Goal: Task Accomplishment & Management: Complete application form

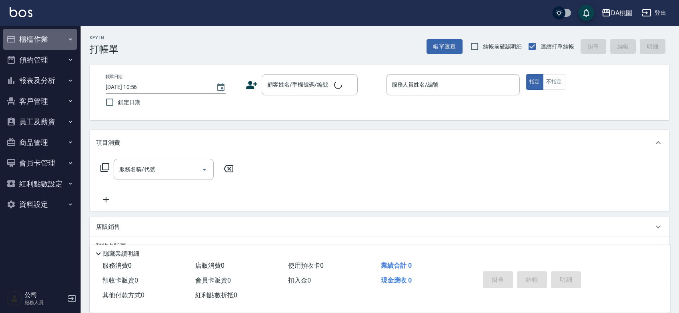
click at [38, 39] on button "櫃檯作業" at bounding box center [40, 39] width 74 height 21
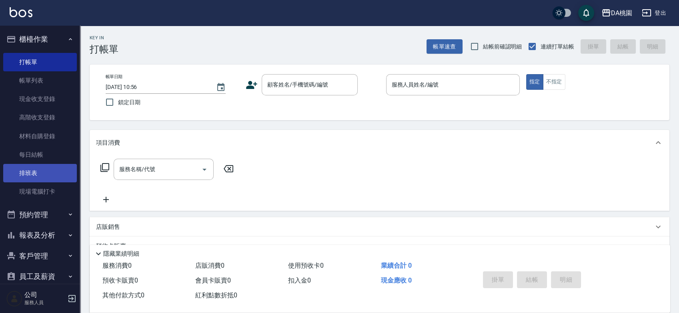
click at [31, 171] on link "排班表" at bounding box center [40, 173] width 74 height 18
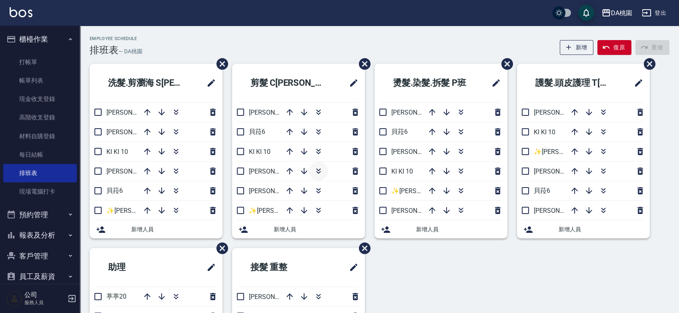
click at [317, 174] on icon "button" at bounding box center [319, 171] width 10 height 10
click at [263, 48] on div "Employee Schedule 排班表 — DA桃園 新增 復原 重做" at bounding box center [380, 46] width 580 height 20
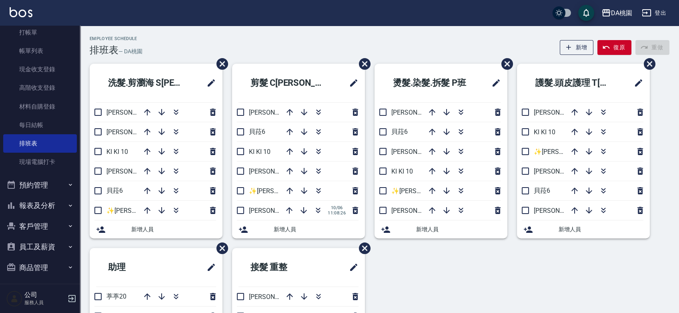
scroll to position [95, 0]
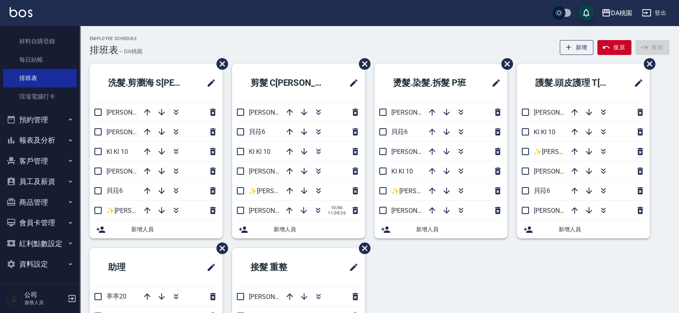
click at [49, 136] on button "報表及分析" at bounding box center [40, 140] width 74 height 21
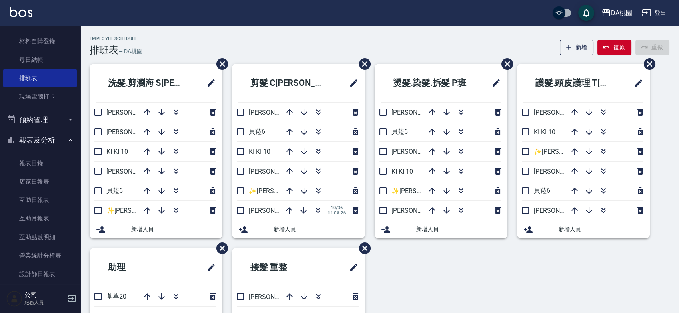
scroll to position [184, 0]
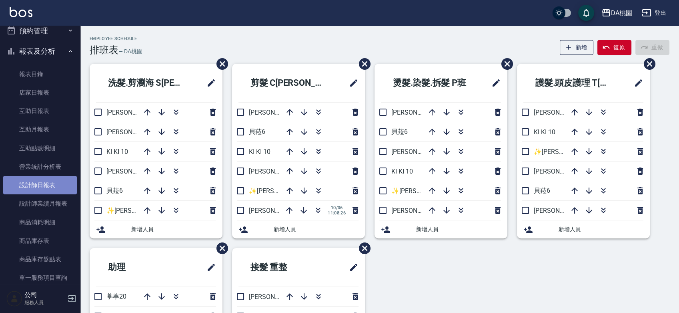
click at [45, 184] on link "設計師日報表" at bounding box center [40, 185] width 74 height 18
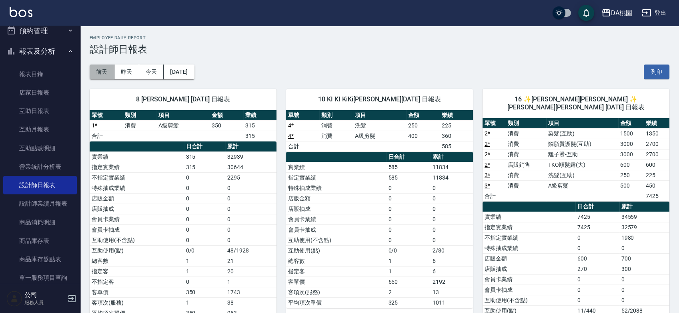
click at [99, 70] on button "前天" at bounding box center [102, 71] width 25 height 15
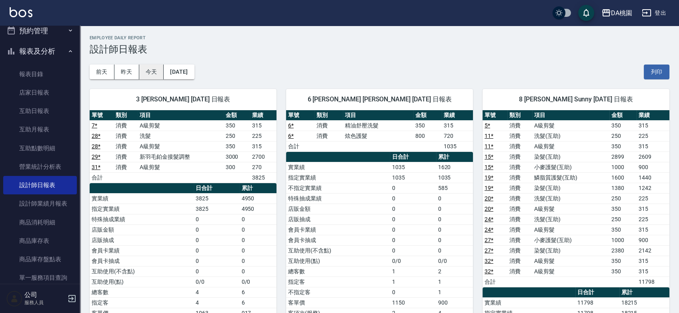
click at [159, 73] on button "今天" at bounding box center [151, 71] width 25 height 15
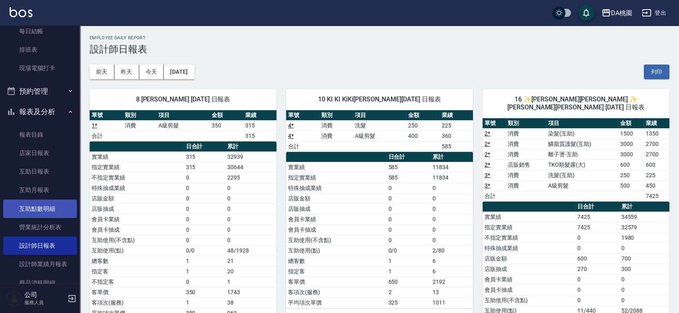
scroll to position [6, 0]
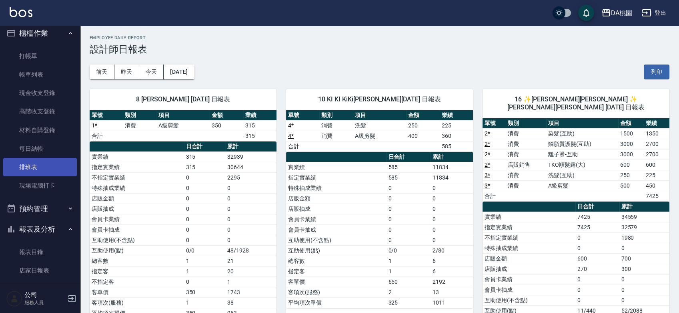
click at [35, 167] on link "排班表" at bounding box center [40, 167] width 74 height 18
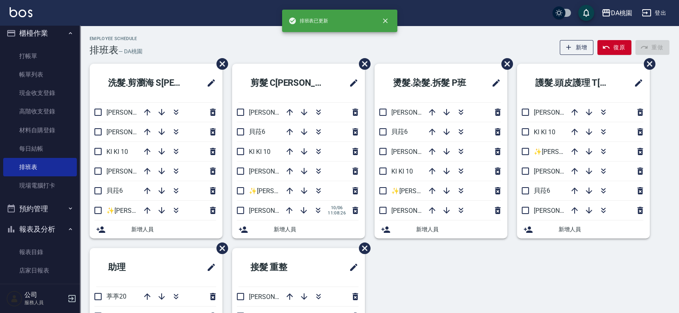
click at [247, 40] on div "Employee Schedule 排班表 — DA桃園 新增 復原 重做" at bounding box center [380, 46] width 580 height 20
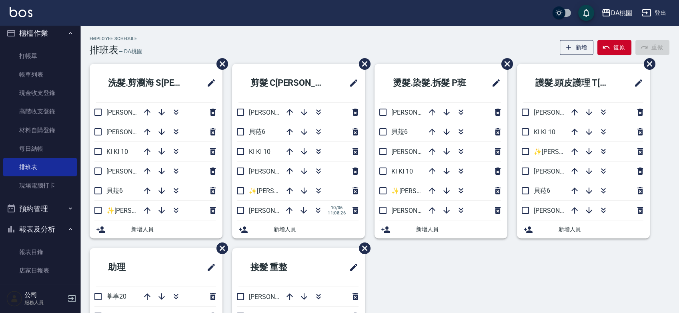
click at [270, 43] on div "Employee Schedule 排班表 — DA桃園 新增 復原 重做" at bounding box center [380, 46] width 580 height 20
click at [260, 38] on div "Employee Schedule 排班表 — DA桃園 新增 復原 重做" at bounding box center [380, 46] width 580 height 20
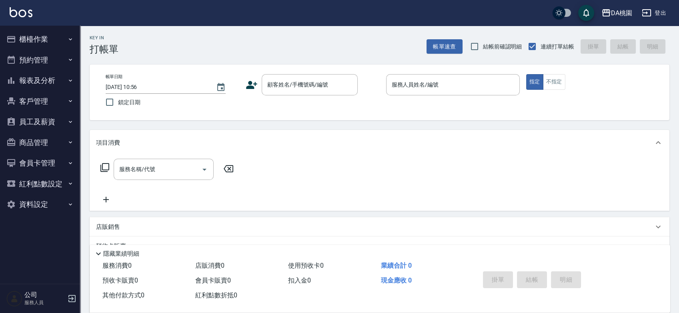
click at [370, 124] on div "Key In 打帳單 帳單速查 結帳前確認明細 連續打單結帳 掛單 結帳 明細 帳單日期 [DATE] 10:56 鎖定日期 顧客姓名/手機號碼/編號 顧客姓…" at bounding box center [379, 226] width 599 height 401
click at [278, 87] on div "顧客姓名/手機號碼/編號 顧客姓名/手機號碼/編號" at bounding box center [310, 84] width 96 height 21
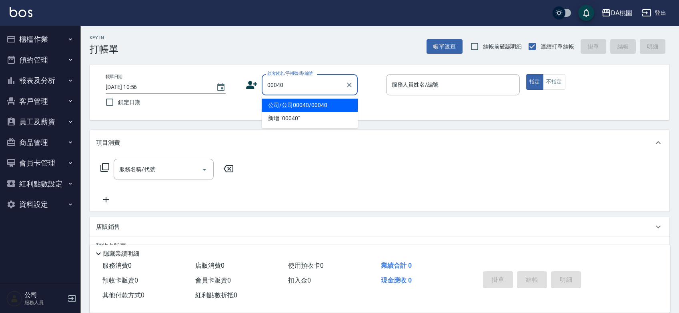
type input "公司/公司00040/00040"
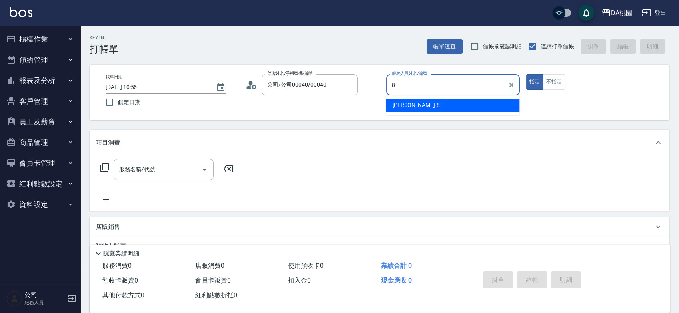
type input "[PERSON_NAME]-8"
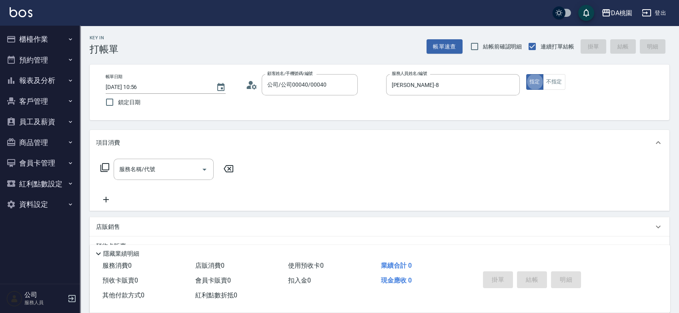
type button "true"
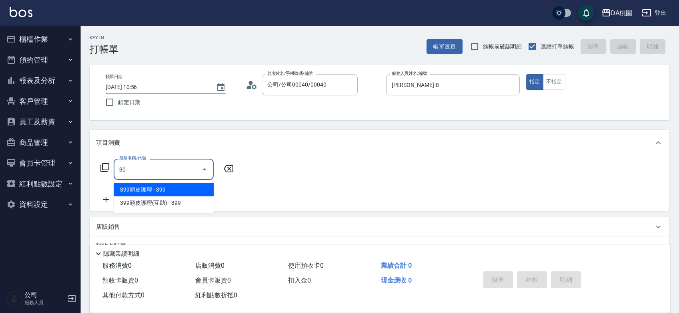
type input "303"
type input "30"
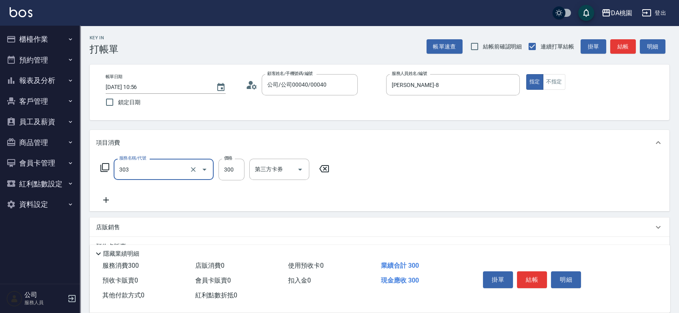
type input "A級剪髮(303)"
type input "0"
type input "350"
type input "30"
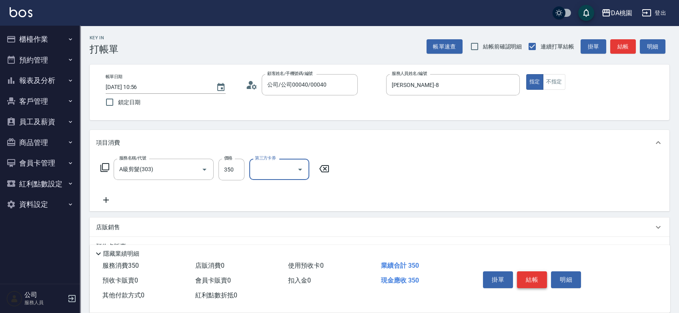
click at [540, 278] on button "結帳" at bounding box center [532, 279] width 30 height 17
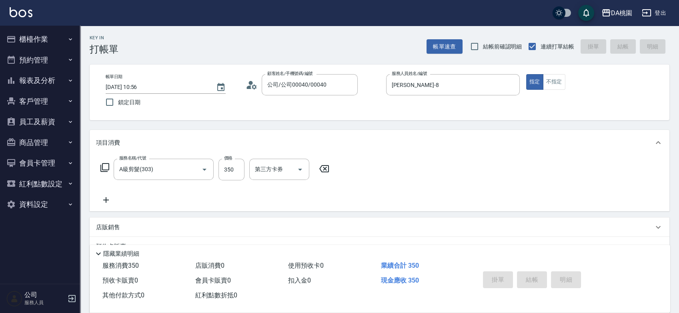
type input "[DATE] 11:28"
type input "0"
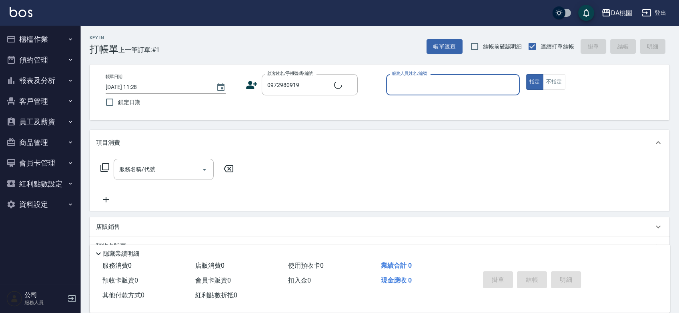
type input "新客人 姓名未設定/0972980919/null"
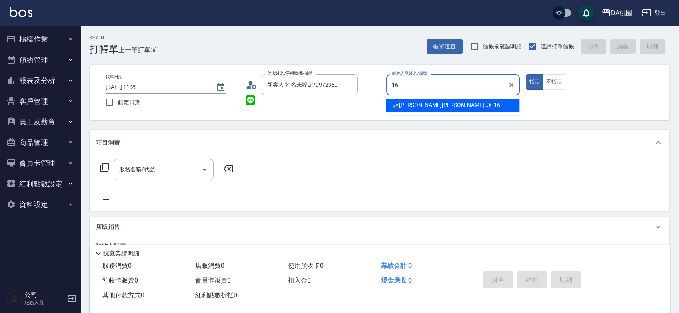
type input "✨[PERSON_NAME][PERSON_NAME] ✨-16"
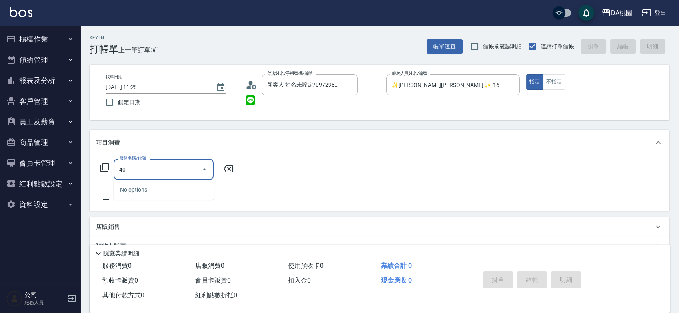
type input "401"
type input "150"
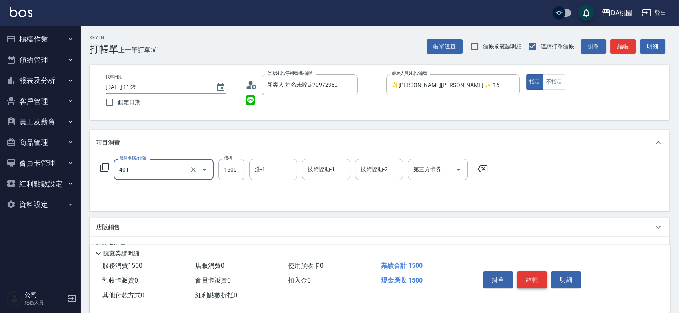
type input "染髮(互助)(401)"
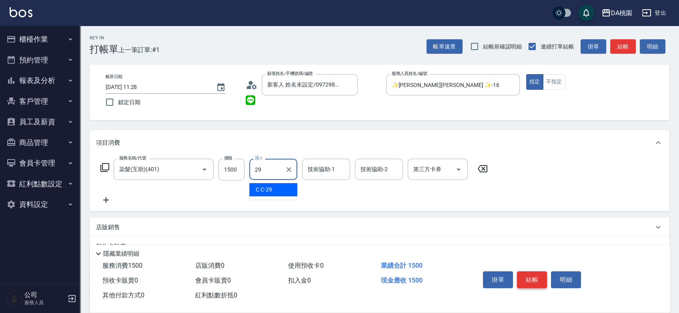
type input "C C-29"
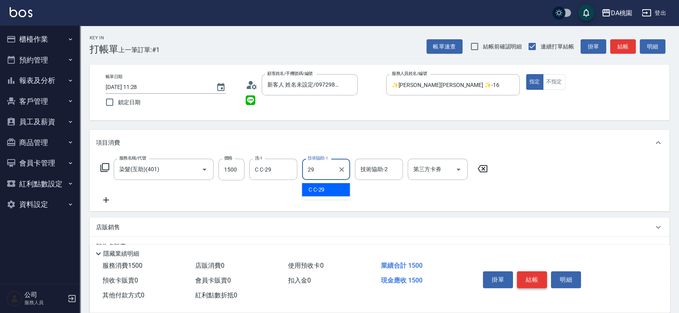
type input "C C-29"
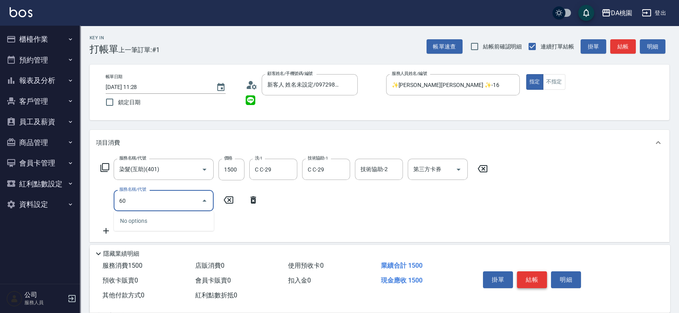
type input "609"
type input "270"
type input "鱗脂質護髮(互助)(609)"
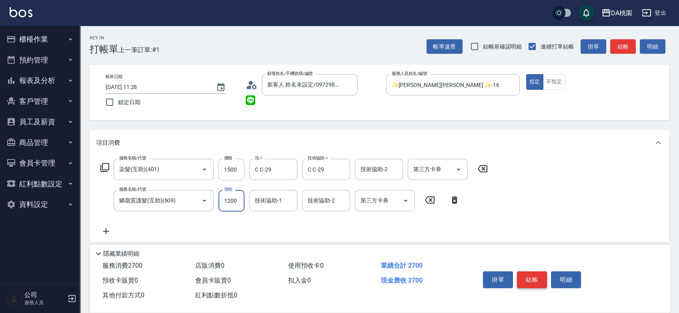
type input "150"
type input "300"
type input "180"
type input "3000"
type input "450"
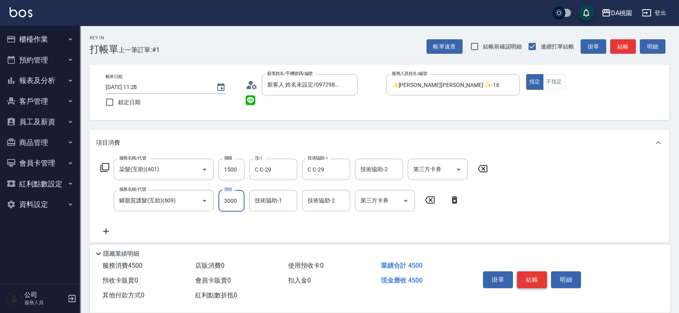
type input "3000"
type input "C C-29"
type input "201"
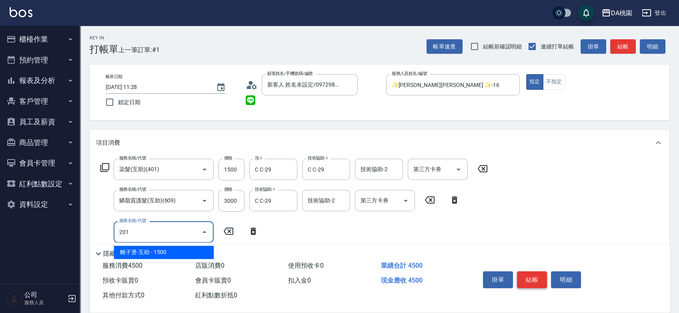
type input "600"
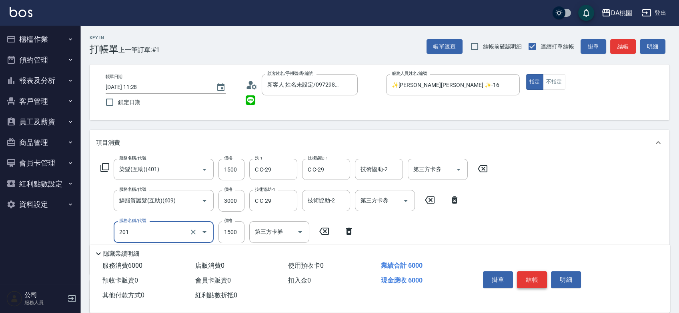
type input "離子燙-互助(201)"
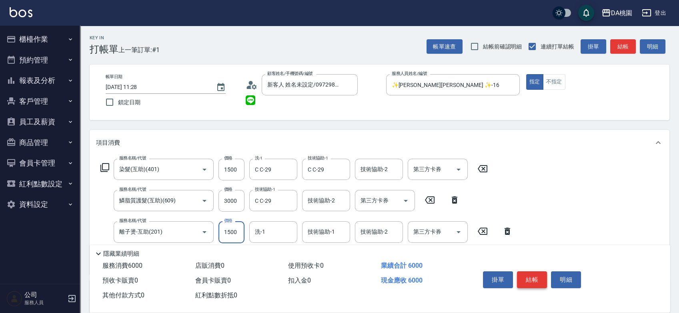
type input "3"
type input "450"
type input "300"
type input "480"
type input "3000"
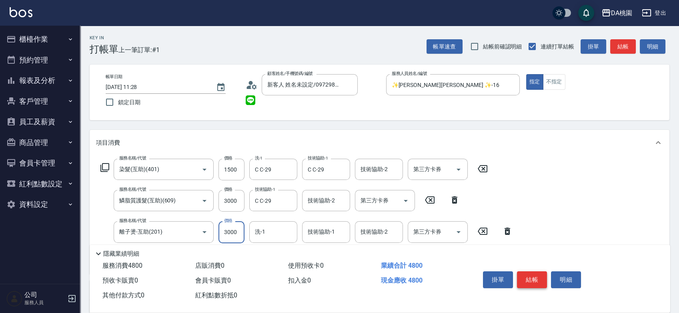
type input "750"
type input "3000"
type input "C C-29"
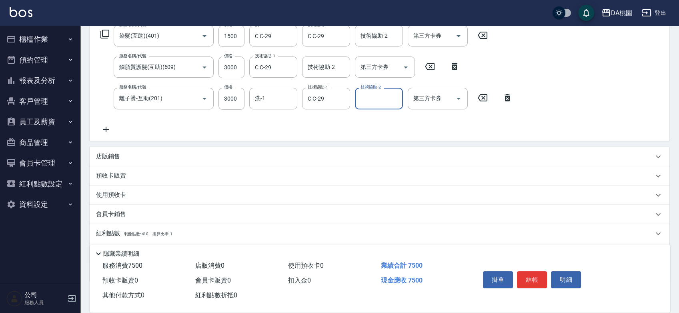
click at [316, 156] on div "店販銷售" at bounding box center [374, 156] width 557 height 8
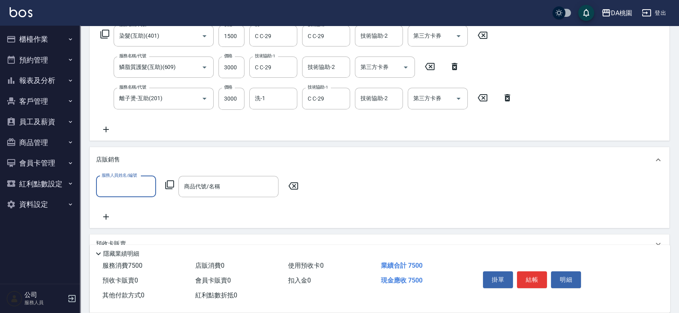
scroll to position [0, 0]
type input "✨[PERSON_NAME][PERSON_NAME] ✨-16"
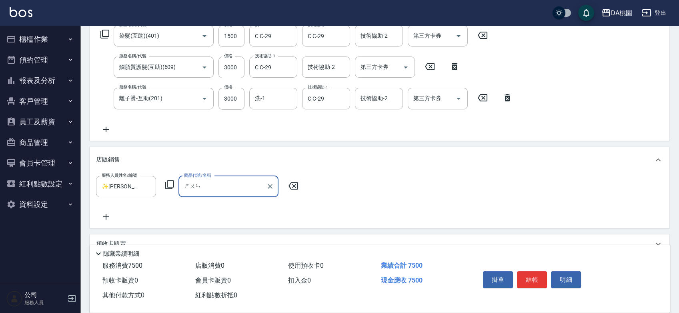
type input "吮"
type input "TKO順髮露(大)"
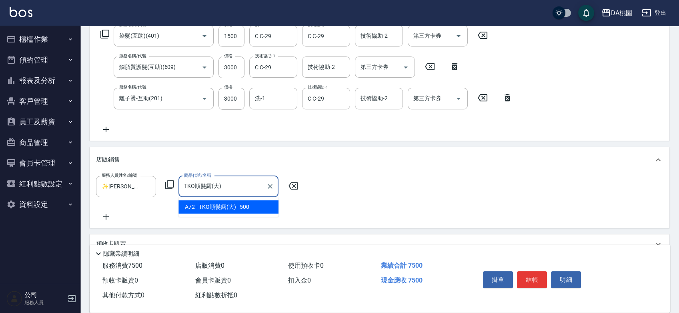
type input "800"
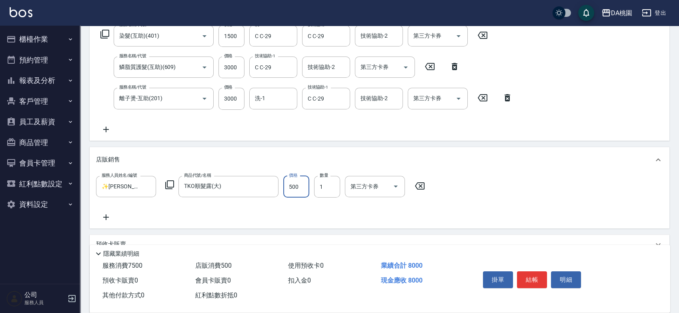
type input "6"
type input "750"
type input "600"
type input "810"
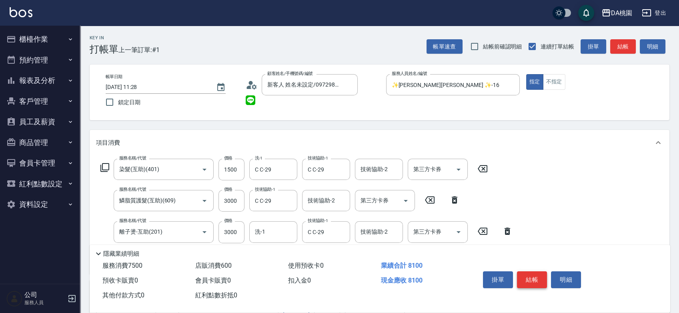
type input "600"
click at [539, 278] on button "結帳" at bounding box center [532, 279] width 30 height 17
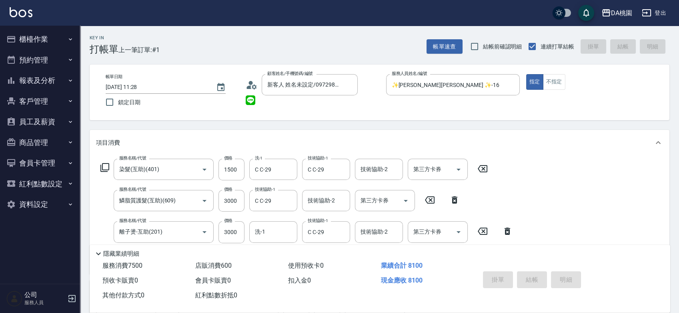
type input "[DATE] 11:30"
type input "0"
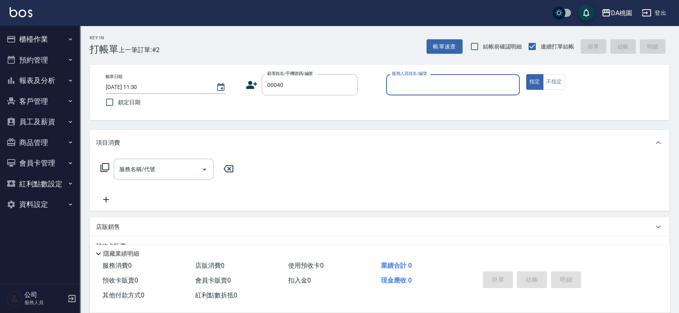
type input "公司/公司00040/00040"
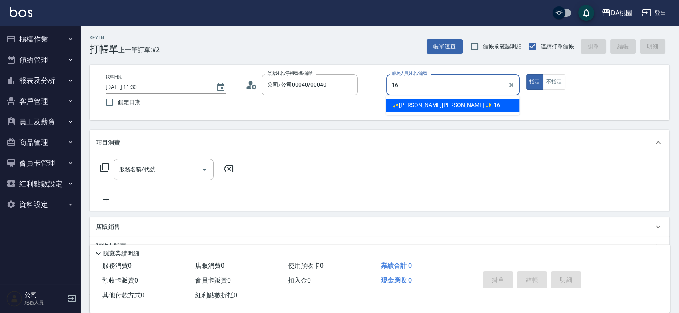
type input "✨[PERSON_NAME][PERSON_NAME] ✨-16"
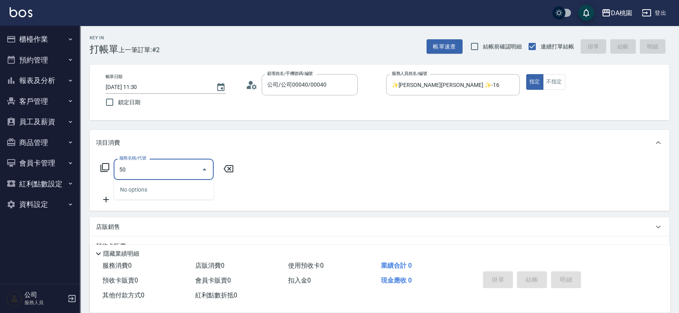
type input "501"
type input "20"
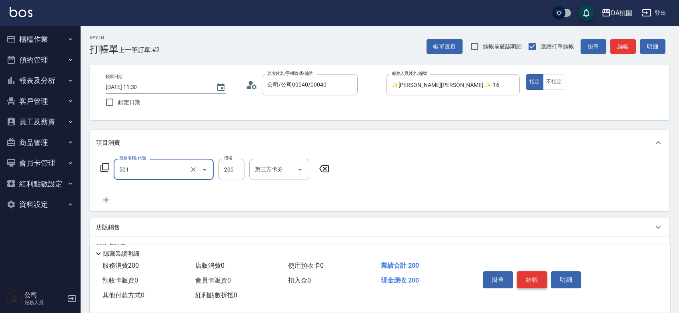
type input "洗髮(互助)(501)"
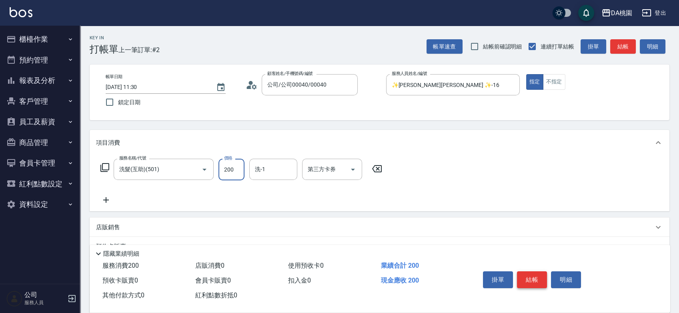
type input "0"
type input "250"
type input "20"
type input "250"
type input "cherry-25"
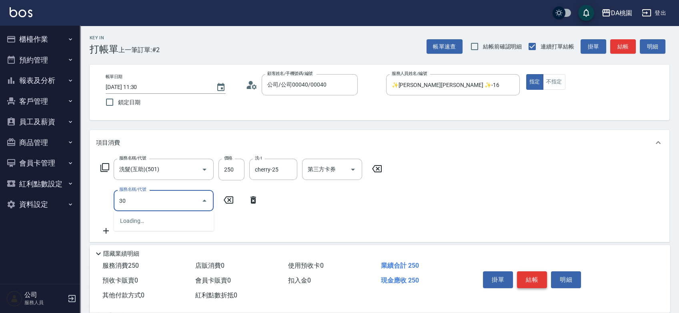
type input "303"
type input "50"
type input "A級剪髮(303)"
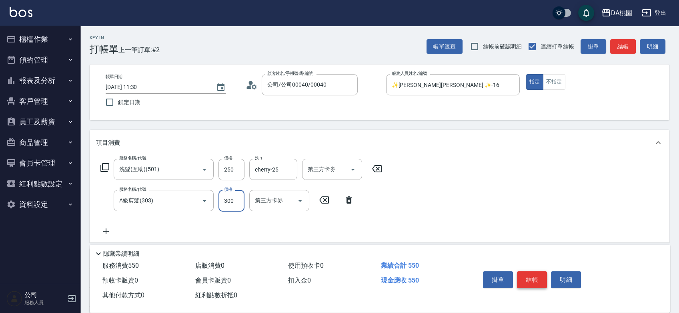
type input "5"
type input "20"
type input "50"
type input "30"
type input "500"
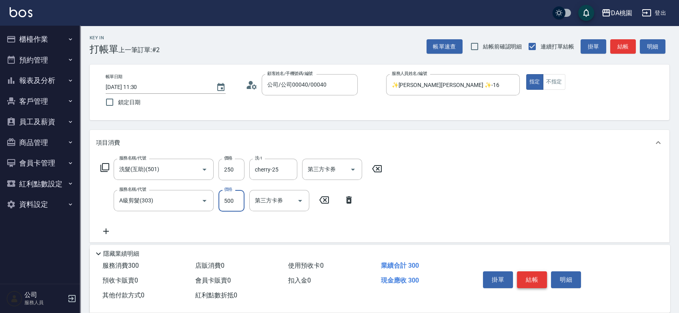
type input "70"
type input "500"
click at [539, 278] on button "結帳" at bounding box center [532, 279] width 30 height 17
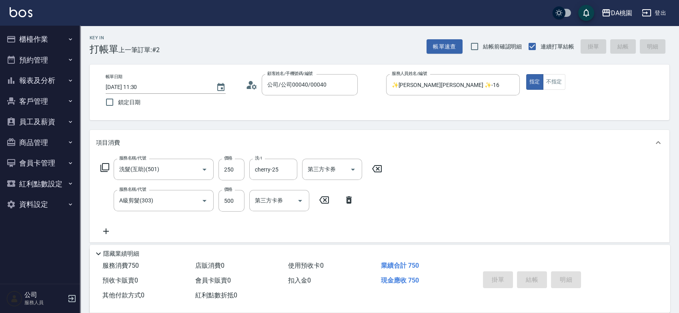
type input "[DATE] 11:31"
type input "0"
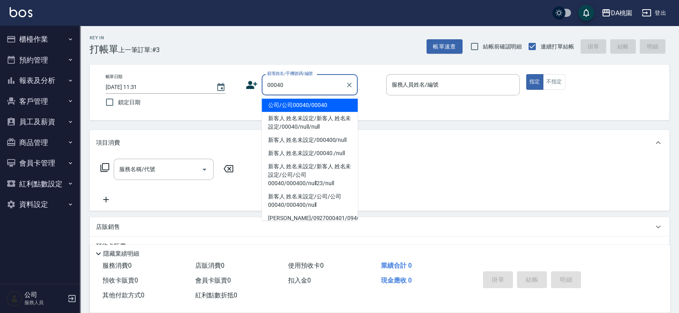
type input "公司/公司00040/00040"
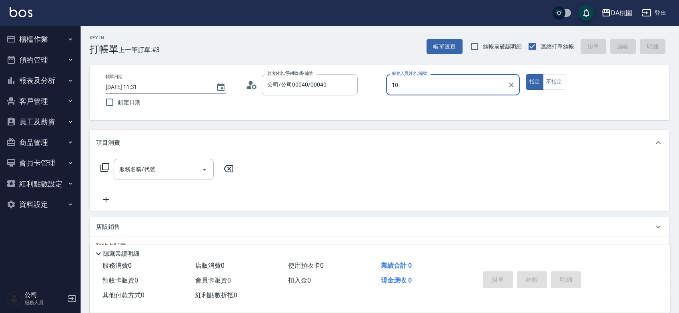
type input "KI KI -10"
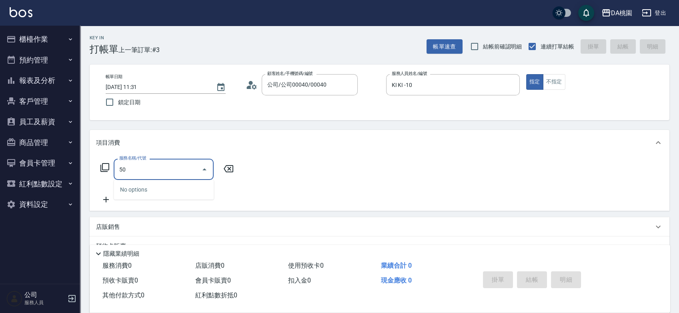
type input "500"
type input "20"
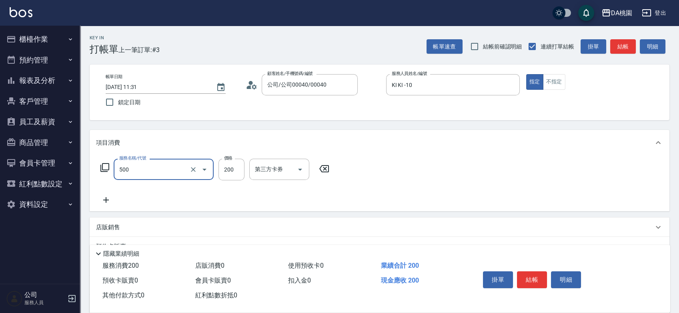
type input "洗髮(500)"
type input "2"
type input "0"
type input "250"
type input "20"
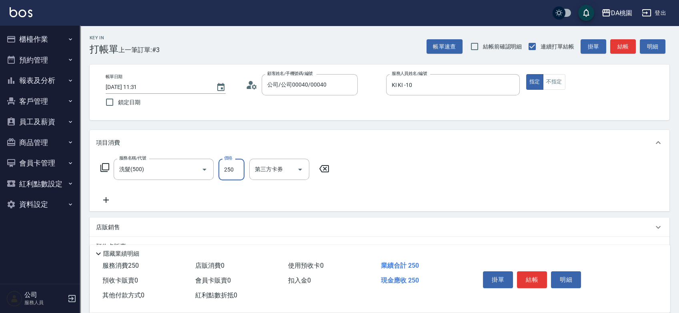
type input "250"
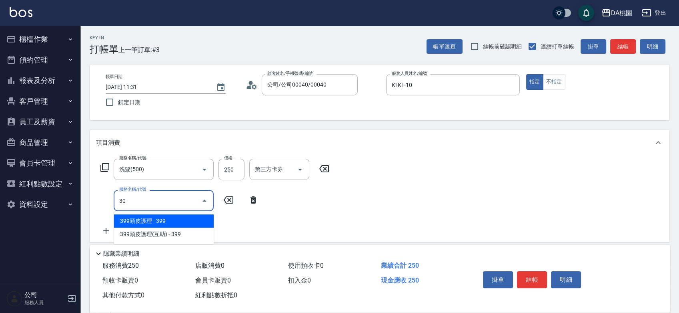
type input "303"
type input "50"
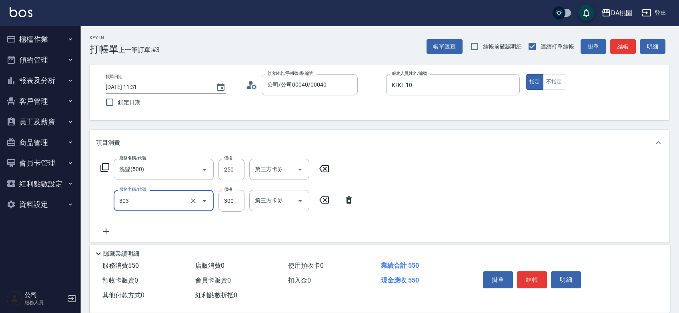
type input "A級剪髮(303)"
type input "4"
type input "20"
type input "40"
type input "60"
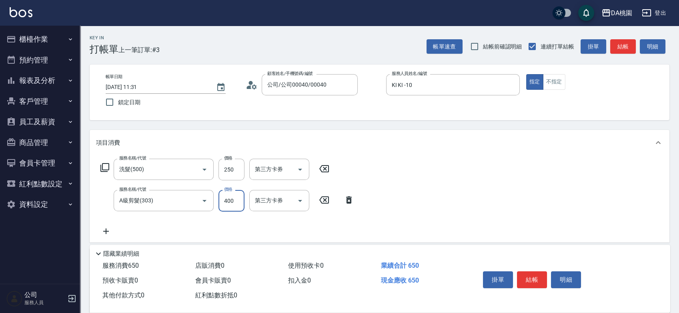
type input "400"
click at [538, 276] on button "結帳" at bounding box center [532, 279] width 30 height 17
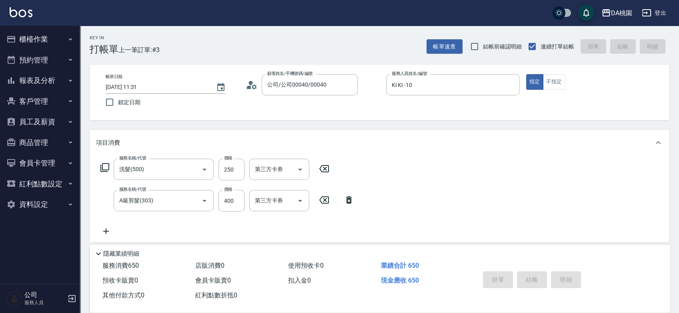
type input "[DATE] 11:55"
type input "0"
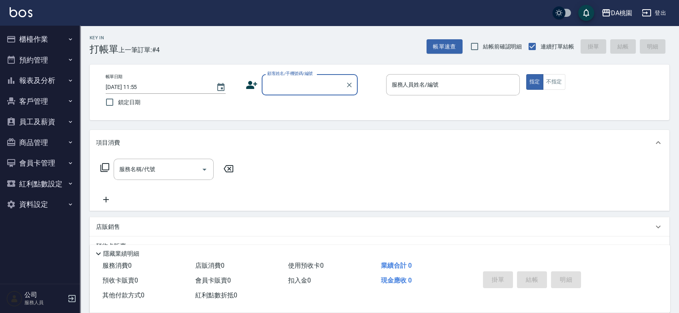
click at [369, 100] on div "帳單日期 [DATE] 11:55 鎖定日期 顧客姓名/手機號碼/編號 顧客姓名/手機號碼/編號 服務人員姓名/編號 服務人員姓名/編號 指定 不指定" at bounding box center [379, 92] width 561 height 36
